Goal: Task Accomplishment & Management: Manage account settings

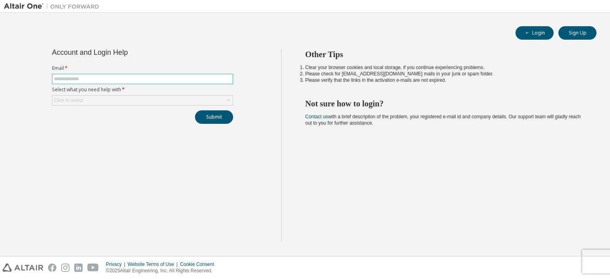
click at [207, 76] on input "text" at bounding box center [142, 79] width 177 height 6
click at [106, 76] on input "text" at bounding box center [142, 79] width 177 height 6
click at [92, 82] on span at bounding box center [142, 79] width 181 height 10
click at [70, 75] on span at bounding box center [142, 79] width 181 height 10
click at [60, 78] on input "text" at bounding box center [142, 79] width 177 height 6
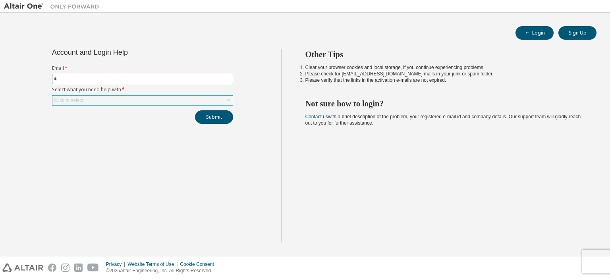
type input "**********"
click at [116, 96] on div "Click to select" at bounding box center [142, 101] width 180 height 10
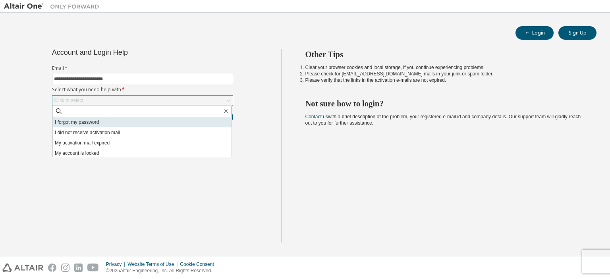
click at [94, 123] on li "I forgot my password" at bounding box center [142, 122] width 179 height 10
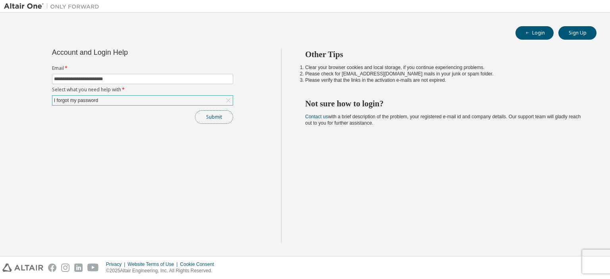
click at [209, 116] on button "Submit" at bounding box center [214, 116] width 38 height 13
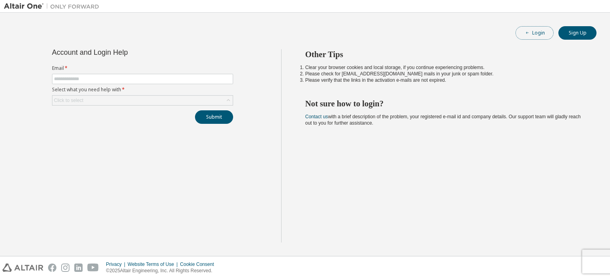
click at [542, 35] on button "Login" at bounding box center [534, 32] width 38 height 13
